Goal: Information Seeking & Learning: Learn about a topic

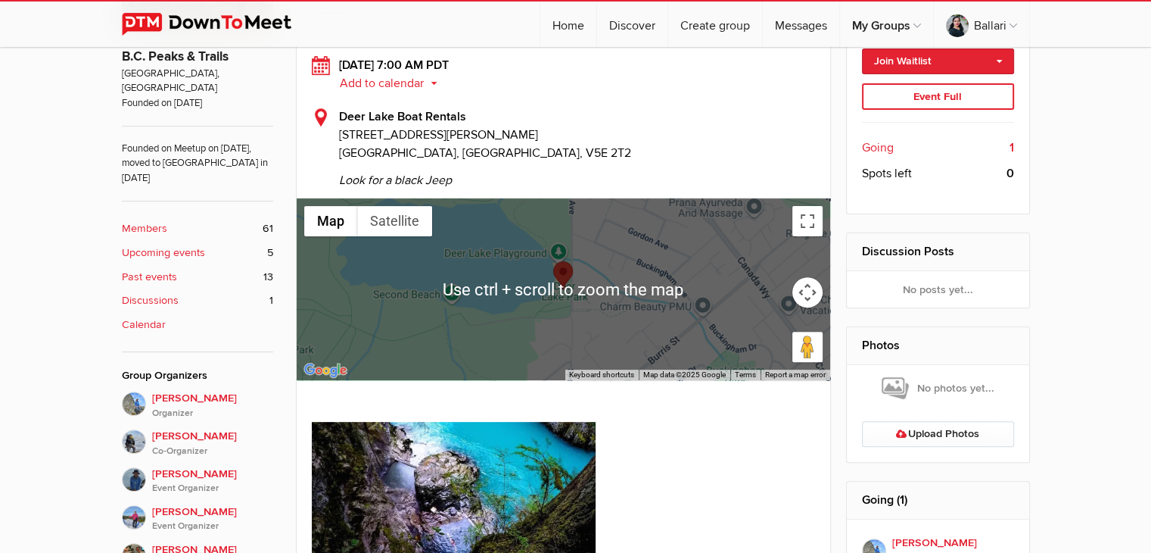
scroll to position [472, 0]
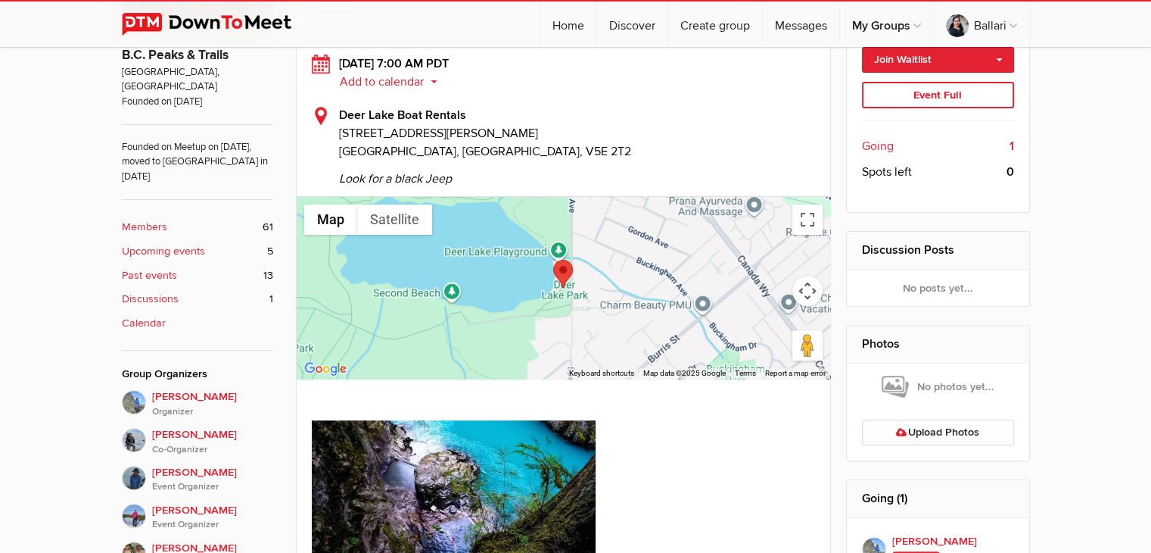
click at [490, 297] on div at bounding box center [564, 288] width 534 height 182
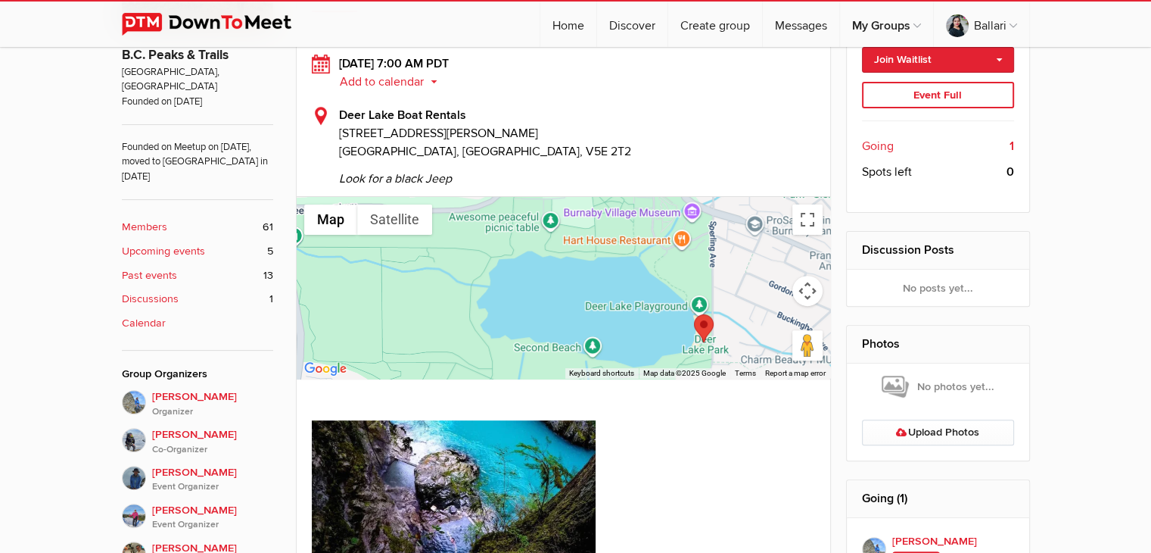
drag, startPoint x: 556, startPoint y: 333, endPoint x: 638, endPoint y: 352, distance: 83.9
click at [638, 351] on div at bounding box center [564, 288] width 534 height 182
drag, startPoint x: 484, startPoint y: 249, endPoint x: 530, endPoint y: 291, distance: 61.6
click at [519, 281] on div at bounding box center [564, 288] width 534 height 182
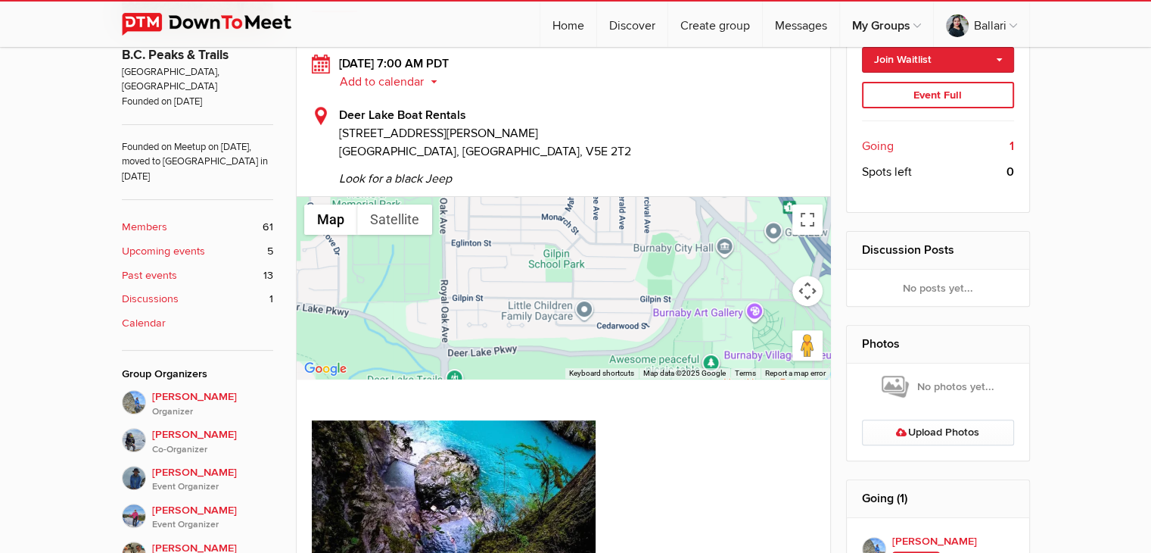
click at [613, 362] on div at bounding box center [564, 288] width 534 height 182
click at [512, 283] on div at bounding box center [564, 288] width 534 height 182
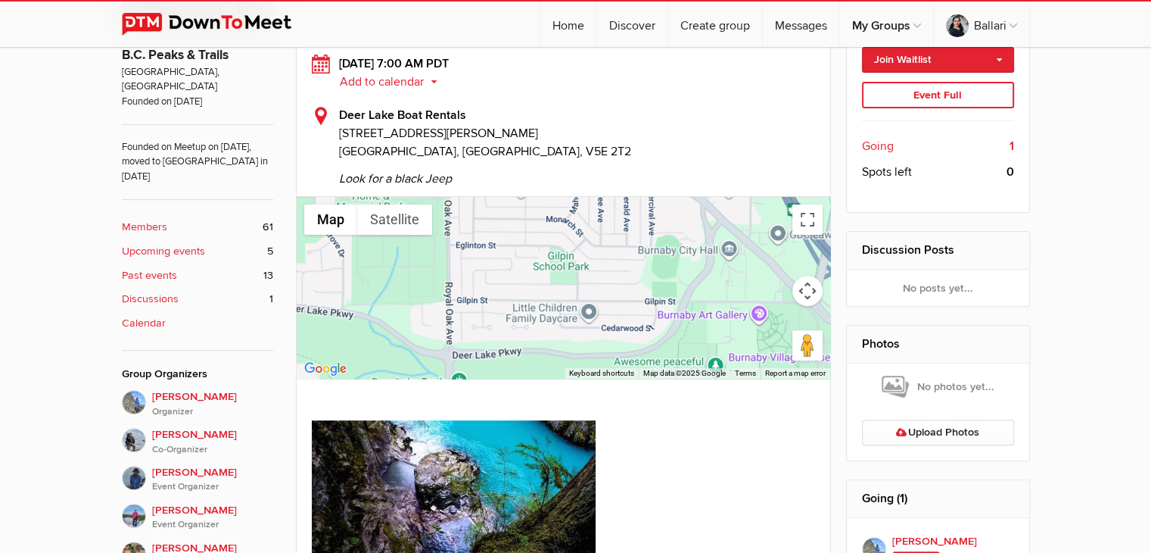
click at [596, 355] on div at bounding box center [564, 288] width 534 height 182
click at [646, 276] on div at bounding box center [564, 288] width 534 height 182
drag, startPoint x: 509, startPoint y: 254, endPoint x: 568, endPoint y: 327, distance: 94.7
click at [515, 263] on div at bounding box center [564, 288] width 534 height 182
drag, startPoint x: 568, startPoint y: 327, endPoint x: 636, endPoint y: 398, distance: 98.0
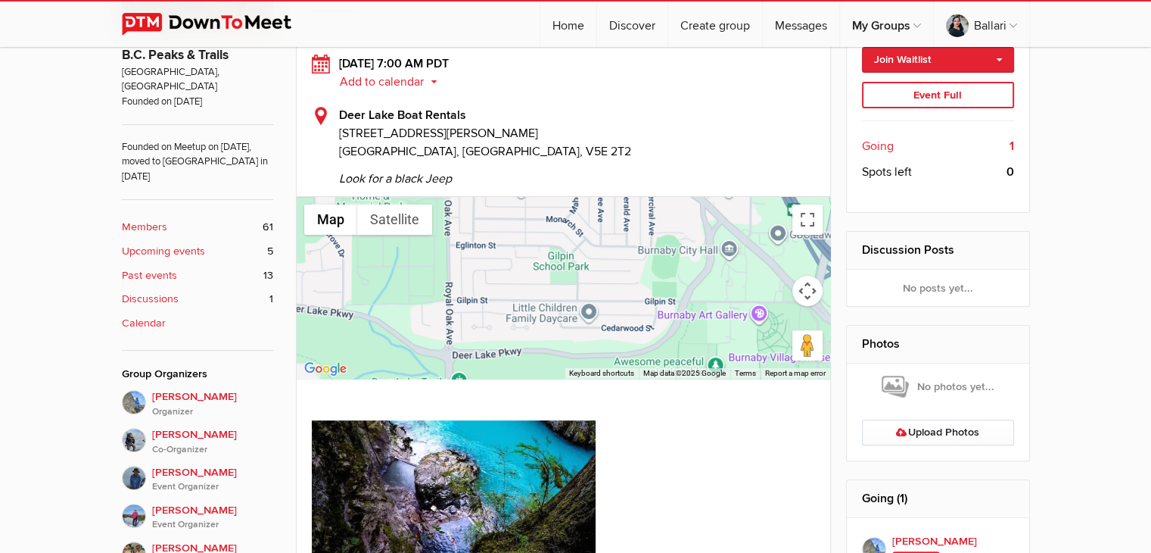
click at [599, 362] on div at bounding box center [564, 288] width 534 height 182
click at [636, 398] on div "[DATE] 7:00 AM PDT Add to calendar Outlook Apple / iCal Google Yahoo Add to cal…" at bounding box center [564, 338] width 536 height 614
drag, startPoint x: 470, startPoint y: 244, endPoint x: 524, endPoint y: 273, distance: 61.3
click at [478, 248] on div at bounding box center [564, 288] width 534 height 182
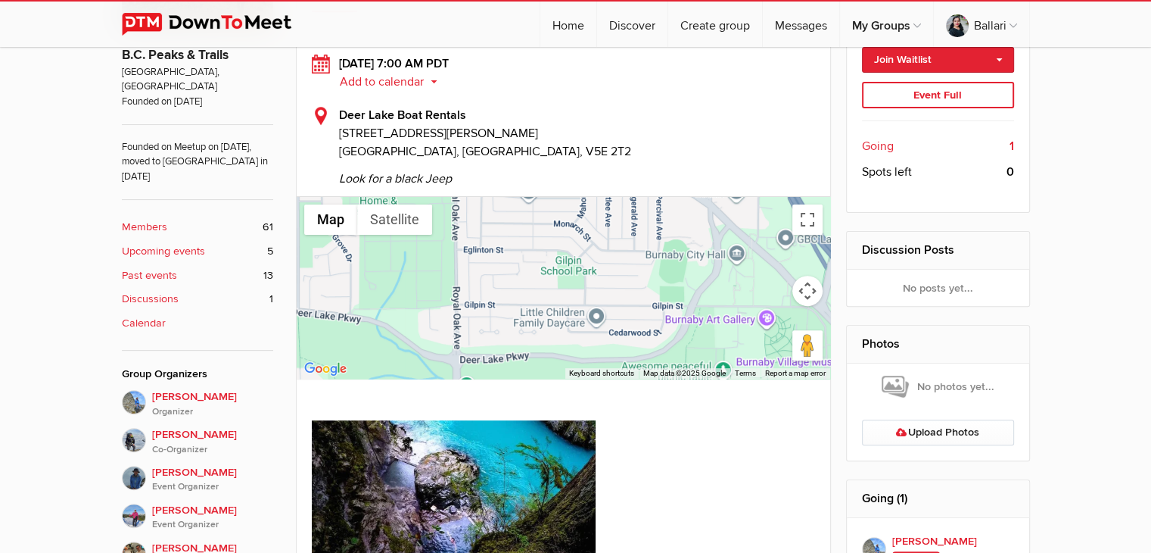
click at [552, 254] on div at bounding box center [564, 288] width 534 height 182
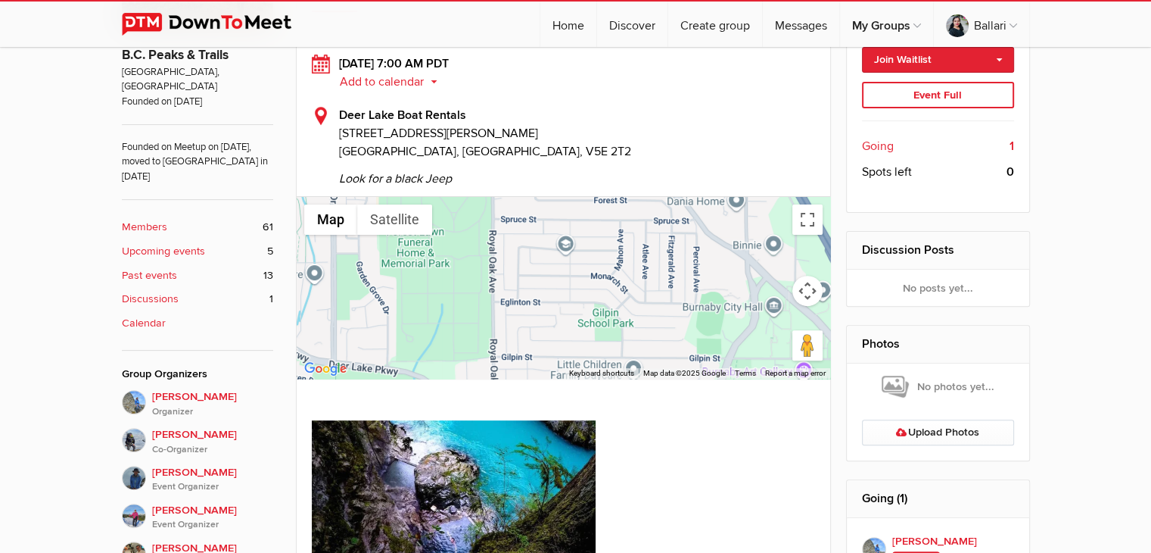
drag, startPoint x: 587, startPoint y: 315, endPoint x: 658, endPoint y: 388, distance: 102.2
click at [611, 344] on div at bounding box center [564, 288] width 534 height 182
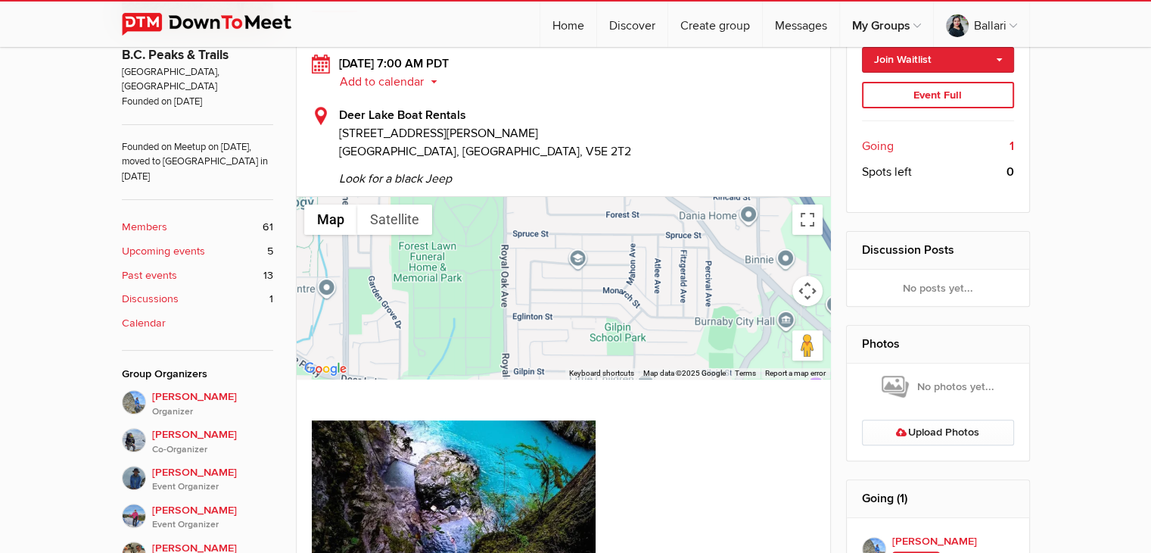
drag, startPoint x: 507, startPoint y: 238, endPoint x: 513, endPoint y: 269, distance: 30.9
click at [507, 240] on div at bounding box center [564, 288] width 534 height 182
click at [541, 375] on div at bounding box center [564, 288] width 534 height 182
click at [645, 280] on div at bounding box center [564, 288] width 534 height 182
drag, startPoint x: 679, startPoint y: 406, endPoint x: 679, endPoint y: 398, distance: 8.3
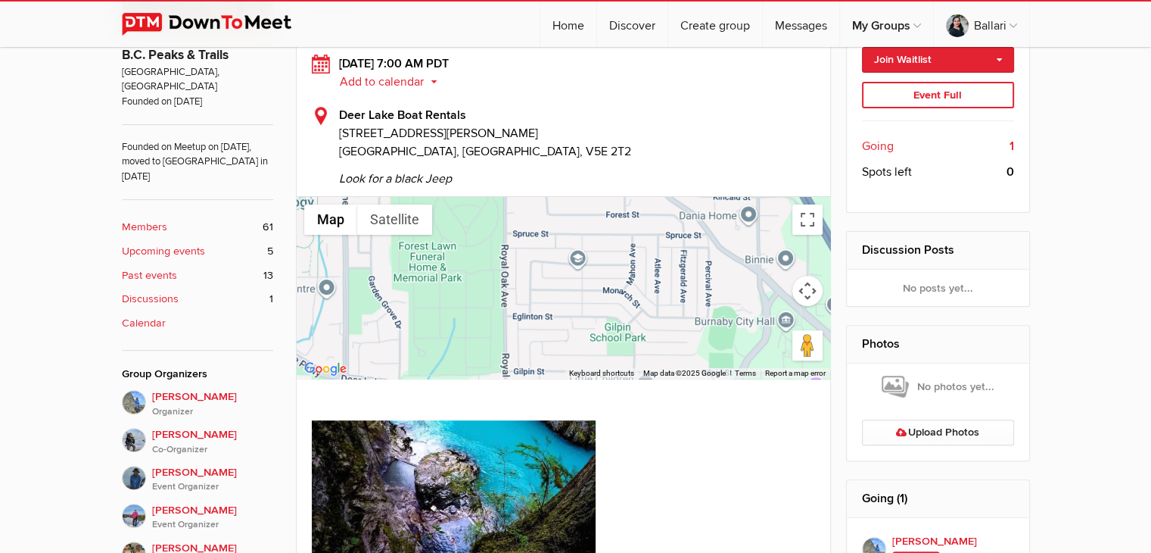
click at [679, 406] on h1 at bounding box center [564, 411] width 504 height 18
drag, startPoint x: 458, startPoint y: 339, endPoint x: 699, endPoint y: 364, distance: 242.7
click at [664, 363] on div at bounding box center [564, 288] width 534 height 182
click at [726, 366] on div "Use ctrl + scroll to zoom the map Map Terrain Satellite Labels Keyboard shortcu…" at bounding box center [564, 288] width 534 height 182
click at [746, 368] on div "Terms" at bounding box center [745, 373] width 30 height 11
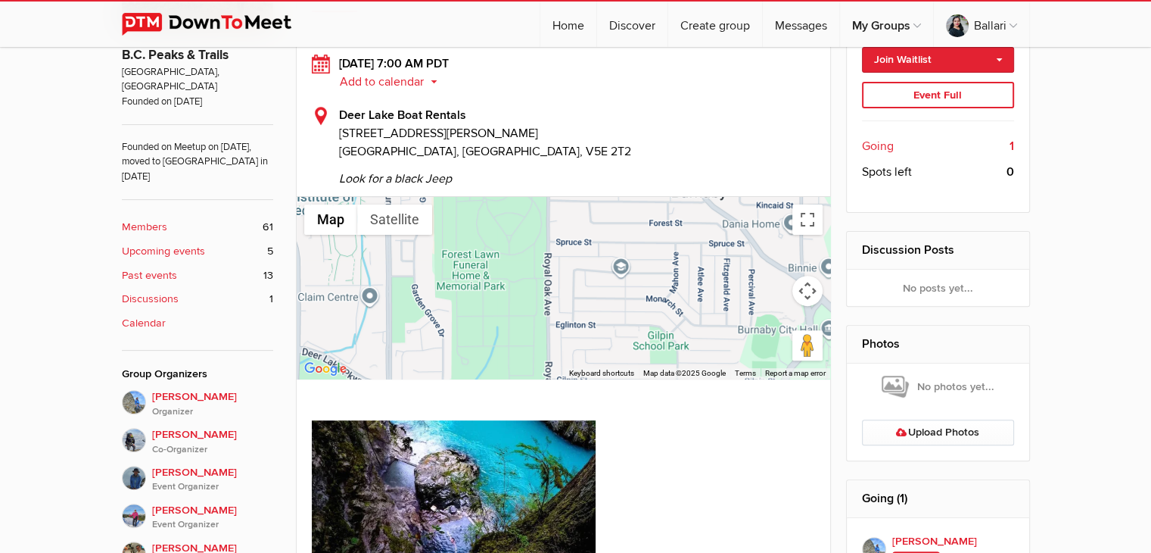
click at [422, 318] on div at bounding box center [564, 288] width 534 height 182
click at [578, 247] on div at bounding box center [564, 288] width 534 height 182
click at [754, 398] on div "[DATE] 7:00 AM PDT Add to calendar Outlook Apple / iCal Google Yahoo Add to cal…" at bounding box center [564, 338] width 536 height 614
click at [714, 446] on div at bounding box center [564, 502] width 504 height 165
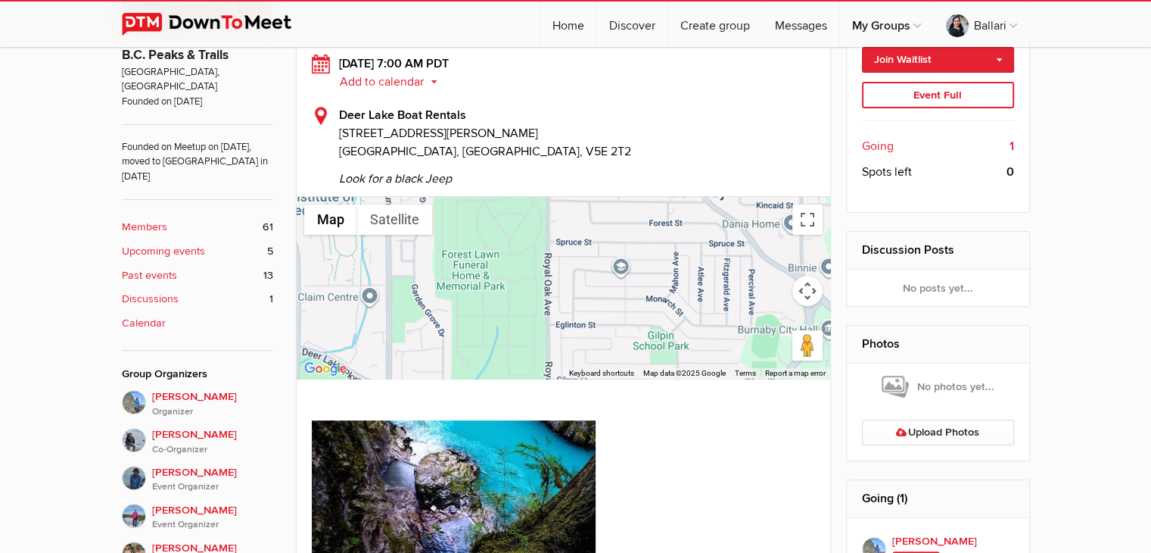
drag, startPoint x: 490, startPoint y: 243, endPoint x: 490, endPoint y: 260, distance: 17.4
click at [490, 242] on div at bounding box center [564, 288] width 534 height 182
drag, startPoint x: 490, startPoint y: 260, endPoint x: 500, endPoint y: 317, distance: 57.5
click at [494, 288] on div at bounding box center [564, 288] width 534 height 182
click at [513, 366] on div at bounding box center [564, 288] width 534 height 182
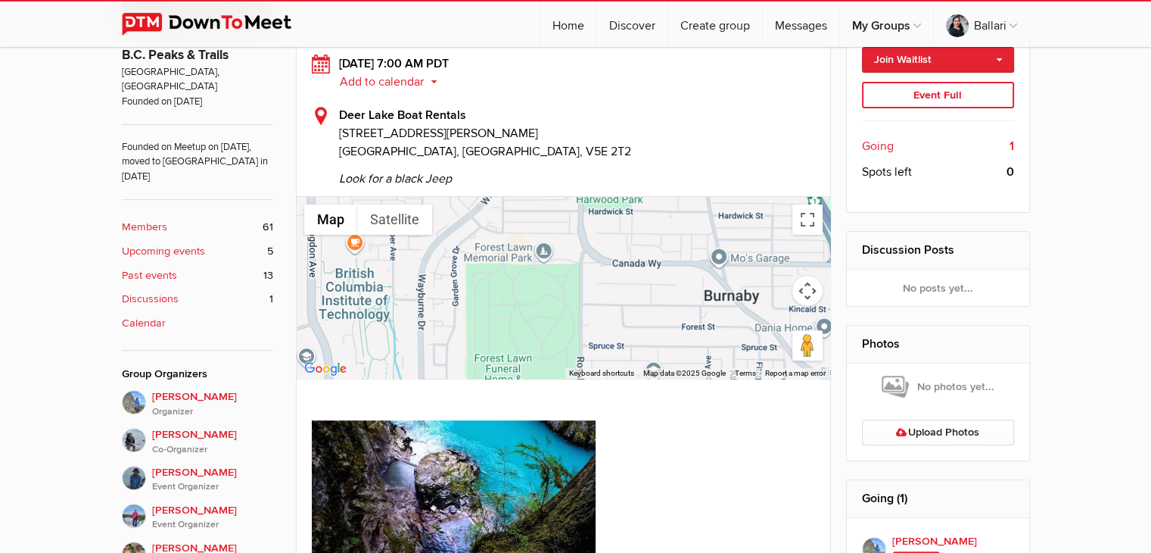
click at [521, 385] on div "[DATE] 7:00 AM PDT Add to calendar Outlook Apple / iCal Google Yahoo Add to cal…" at bounding box center [564, 338] width 536 height 614
